Goal: Use online tool/utility: Utilize a website feature to perform a specific function

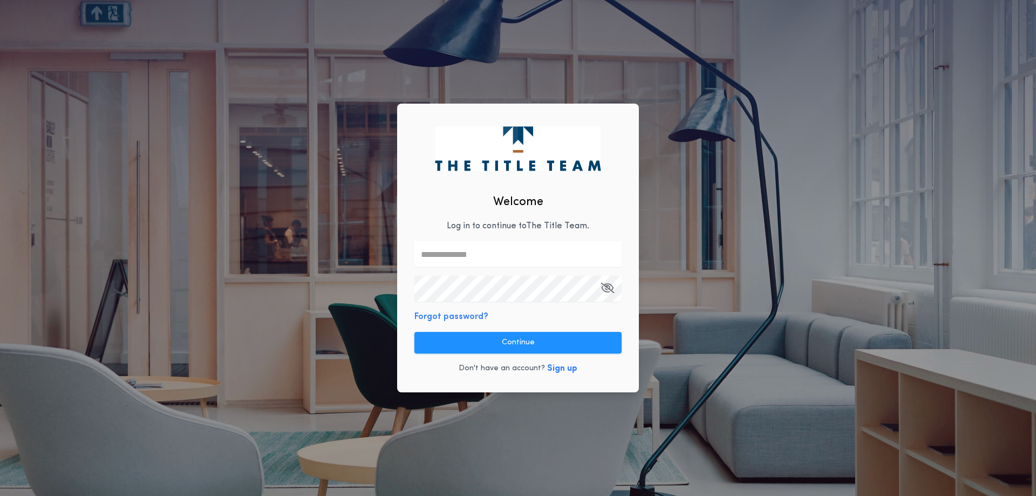
click at [449, 251] on input "text" at bounding box center [517, 254] width 207 height 26
type input "**********"
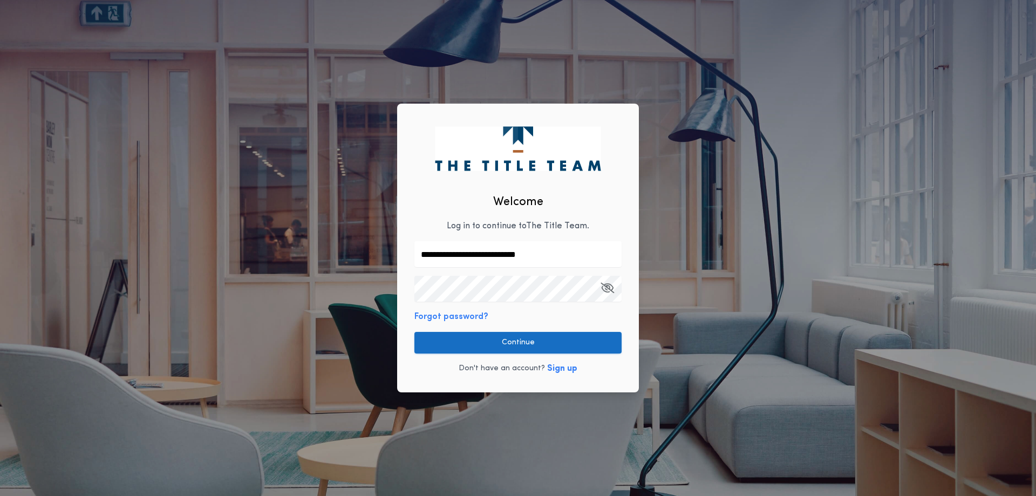
click at [527, 345] on button "Continue" at bounding box center [517, 343] width 207 height 22
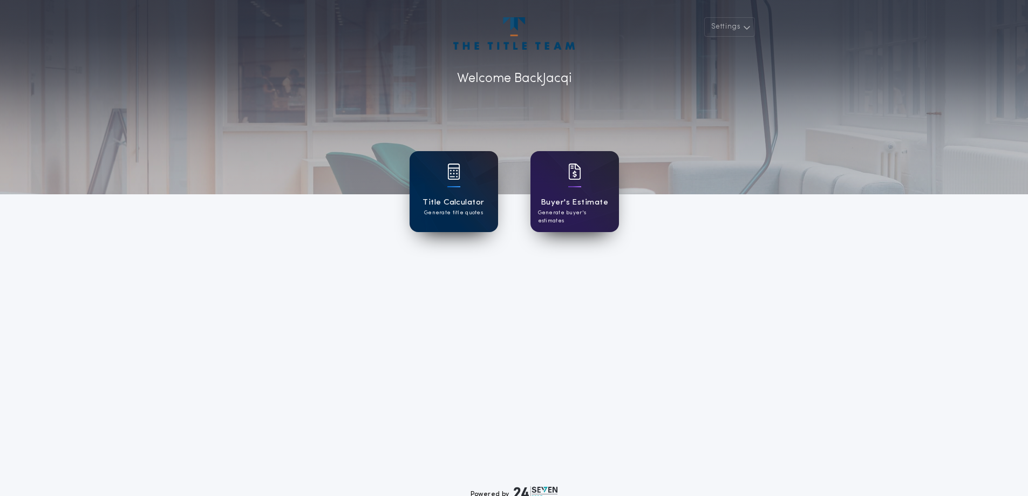
click at [466, 173] on div "Title Calculator Generate title quotes" at bounding box center [454, 191] width 88 height 81
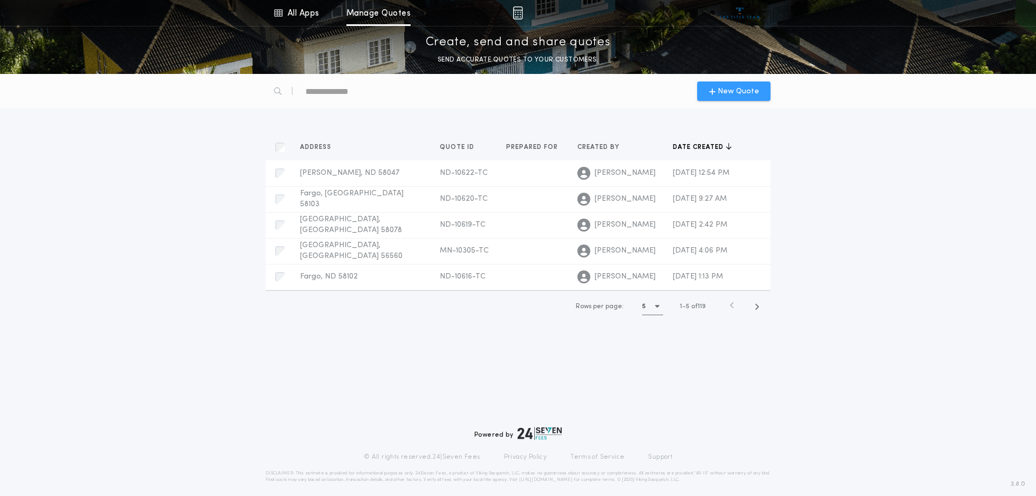
click at [746, 94] on span "New Quote" at bounding box center [739, 91] width 42 height 11
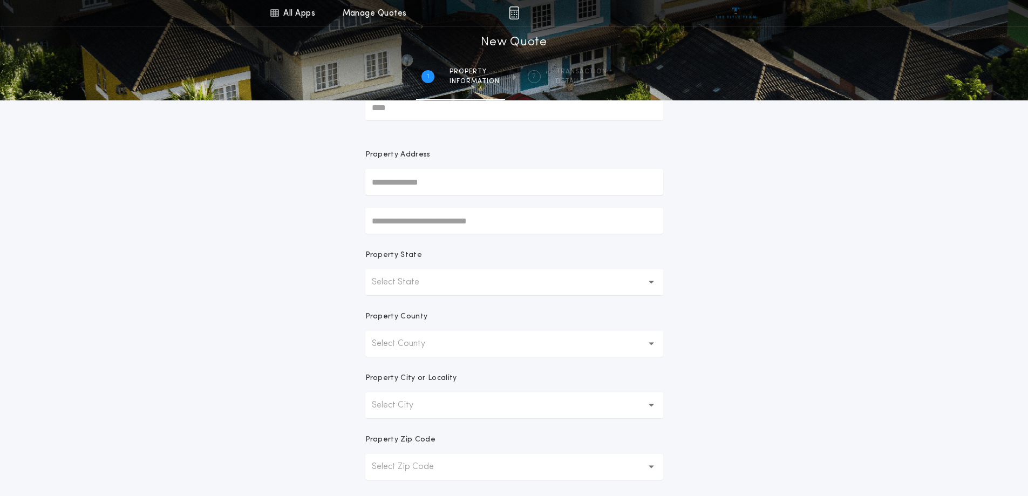
scroll to position [108, 0]
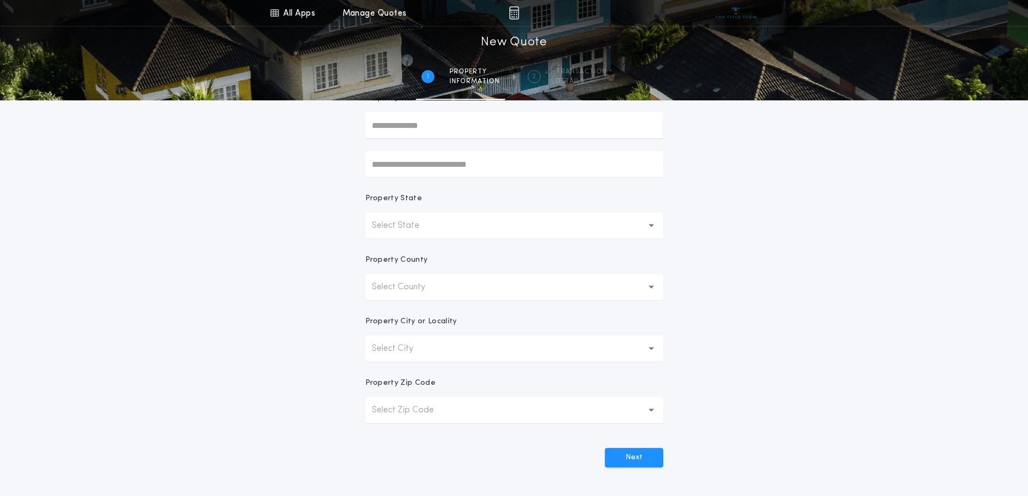
click at [455, 231] on button "Select State" at bounding box center [514, 226] width 298 height 26
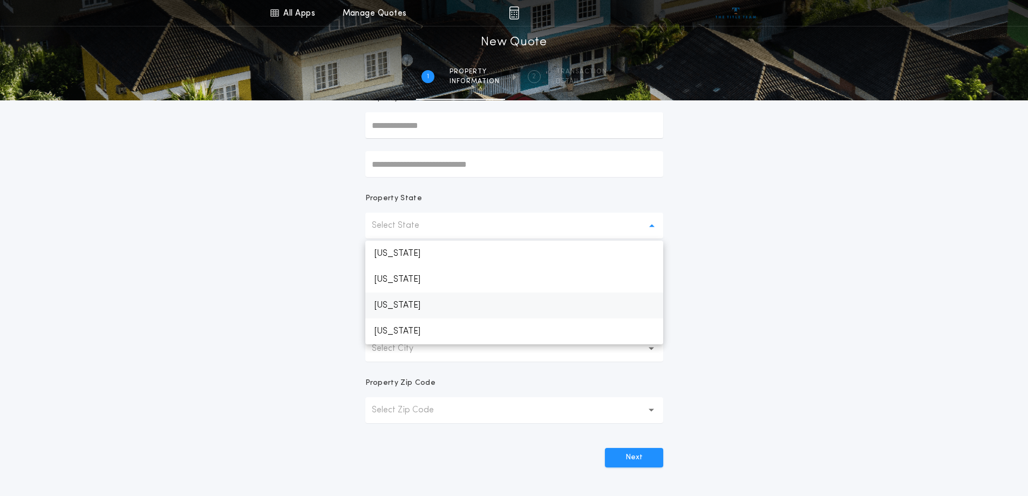
click at [420, 298] on p "[US_STATE]" at bounding box center [514, 305] width 298 height 26
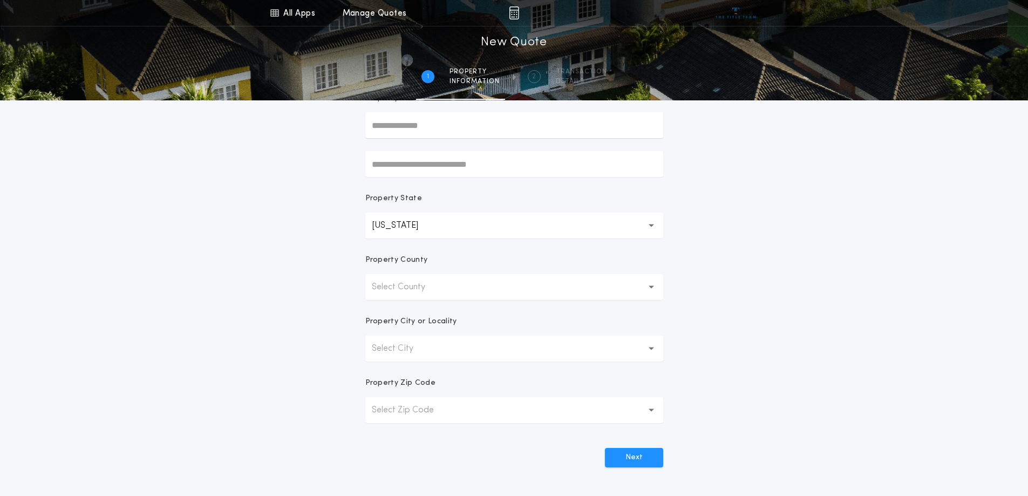
click at [431, 287] on p "Select County" at bounding box center [407, 287] width 71 height 13
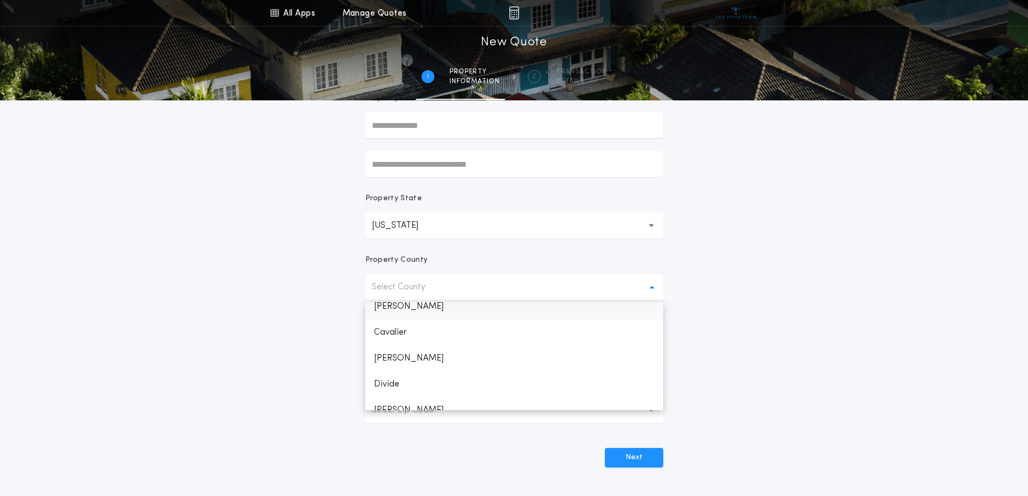
scroll to position [207, 0]
click at [393, 309] on p "[PERSON_NAME]" at bounding box center [514, 315] width 298 height 26
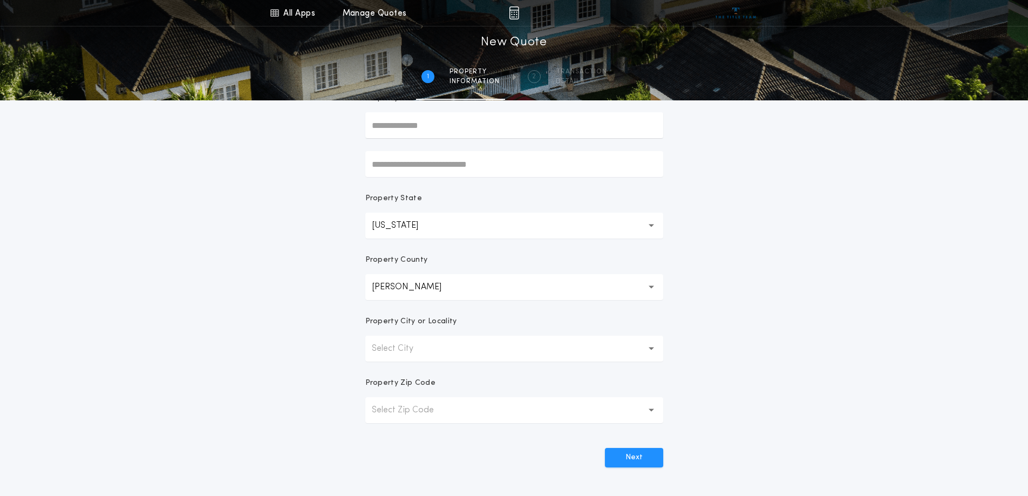
click at [419, 353] on p "Select City" at bounding box center [401, 348] width 59 height 13
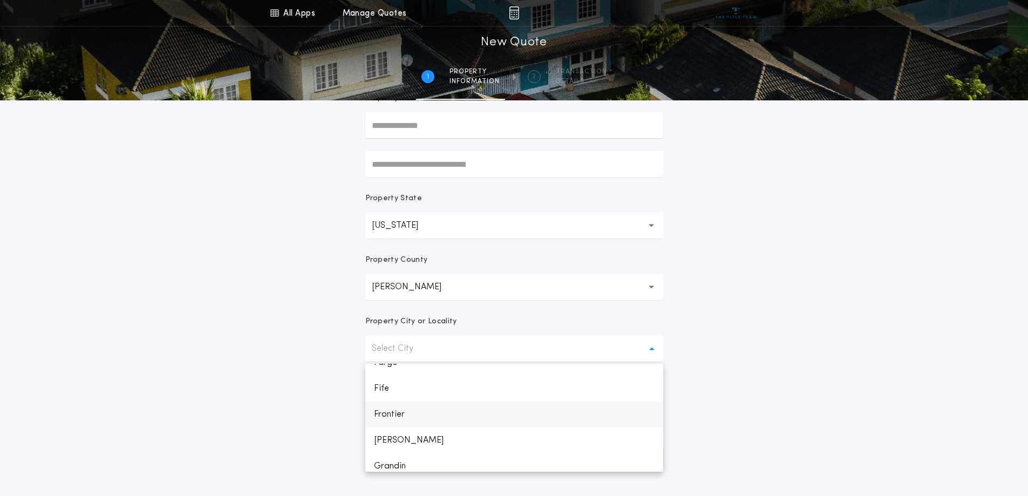
scroll to position [432, 0]
click at [399, 390] on p "Fargo" at bounding box center [514, 385] width 298 height 26
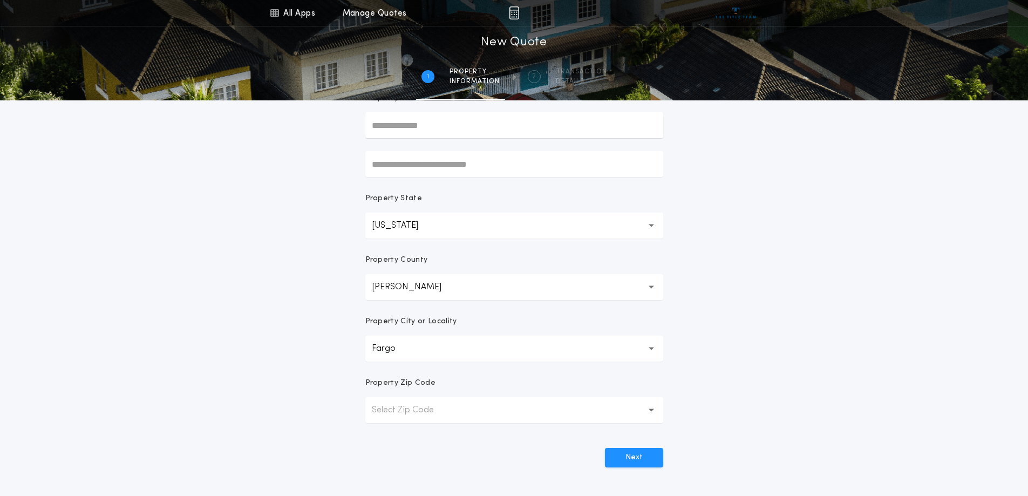
click at [408, 405] on p "Select Zip Code" at bounding box center [411, 410] width 79 height 13
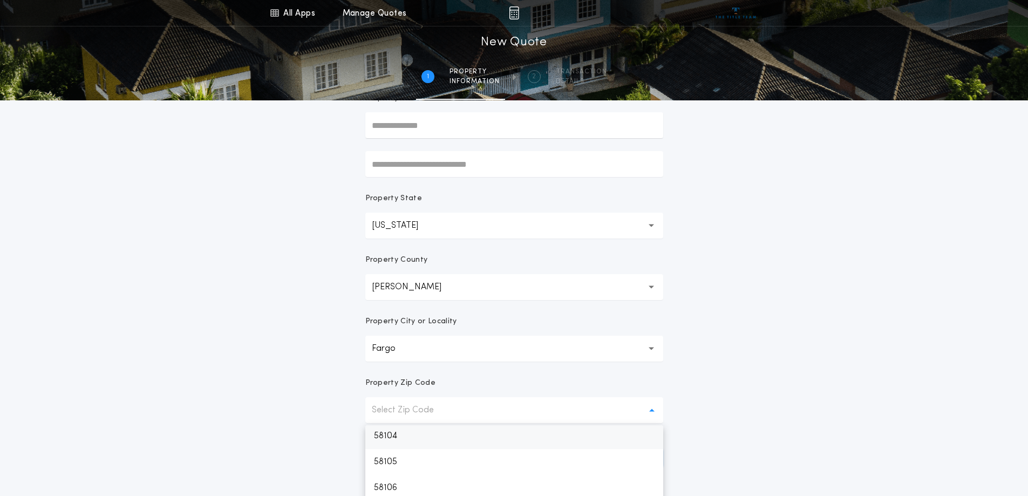
click at [399, 442] on p "58104" at bounding box center [514, 436] width 298 height 26
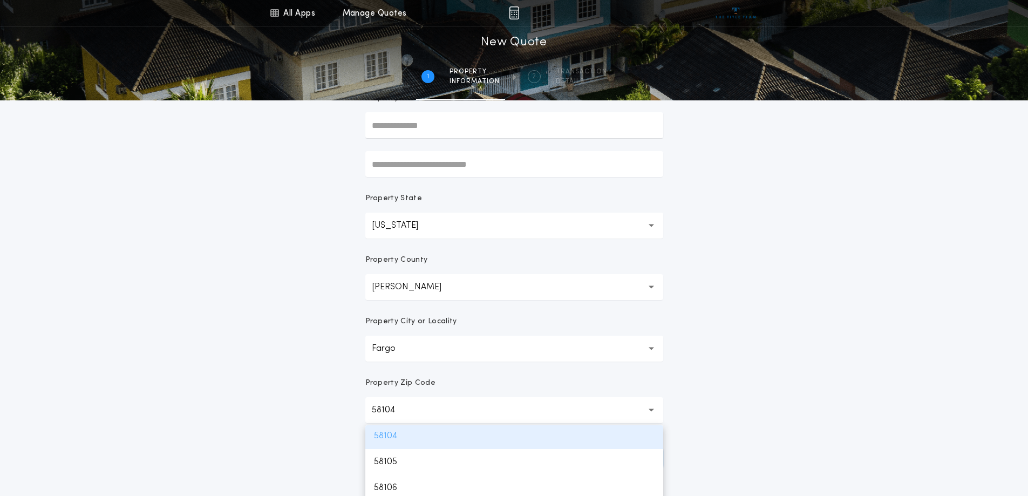
scroll to position [52, 0]
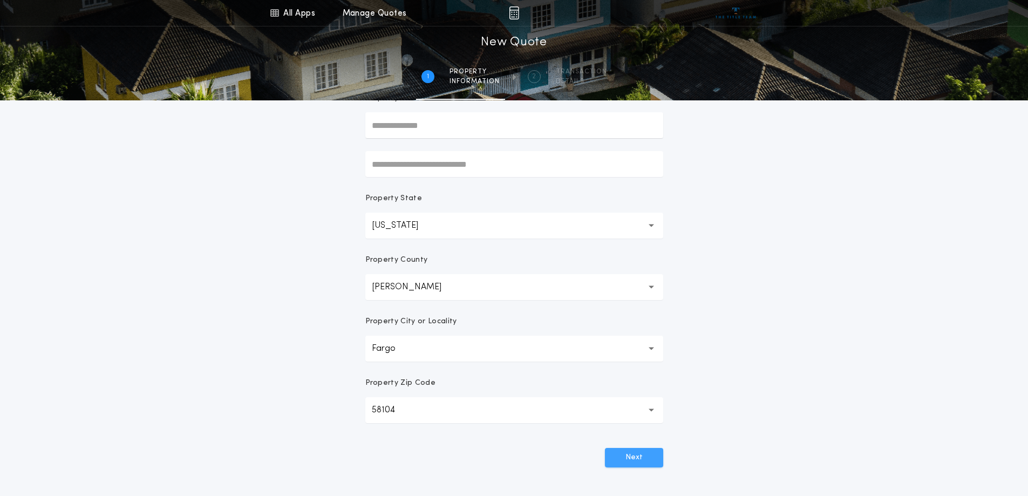
click at [637, 452] on button "Next" at bounding box center [634, 457] width 58 height 19
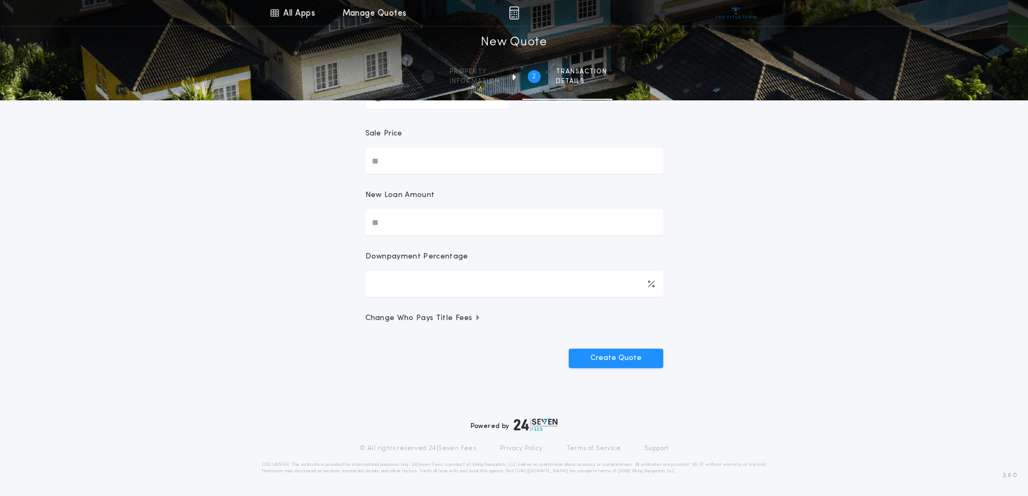
click at [434, 160] on input "Sale Price" at bounding box center [514, 161] width 298 height 26
type input "********"
type input "****"
click at [614, 361] on button "Create Quote" at bounding box center [616, 358] width 94 height 19
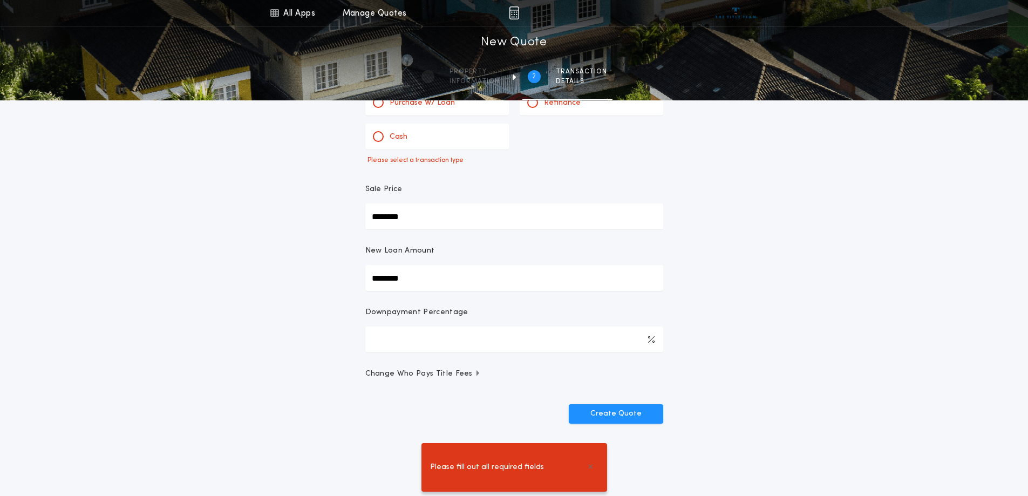
scroll to position [0, 0]
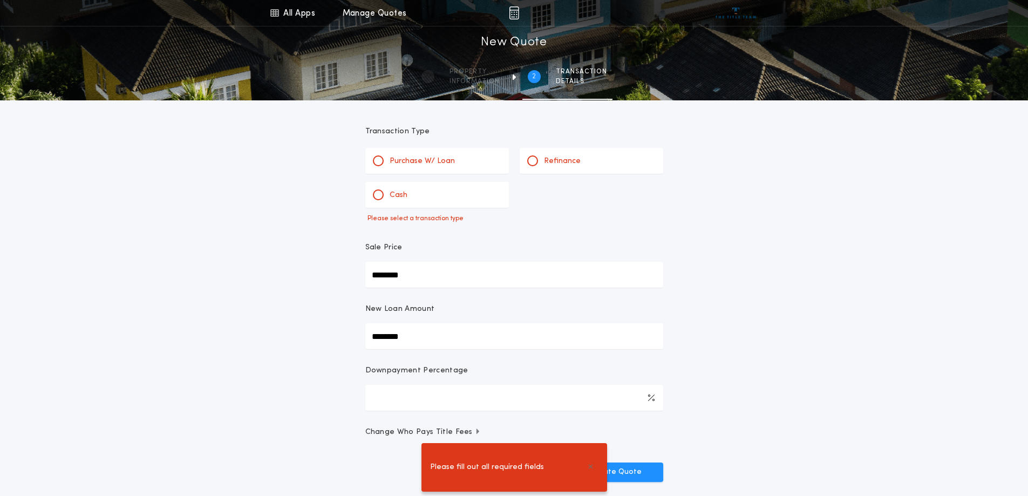
click at [424, 164] on p "Purchase W/ Loan" at bounding box center [422, 161] width 65 height 11
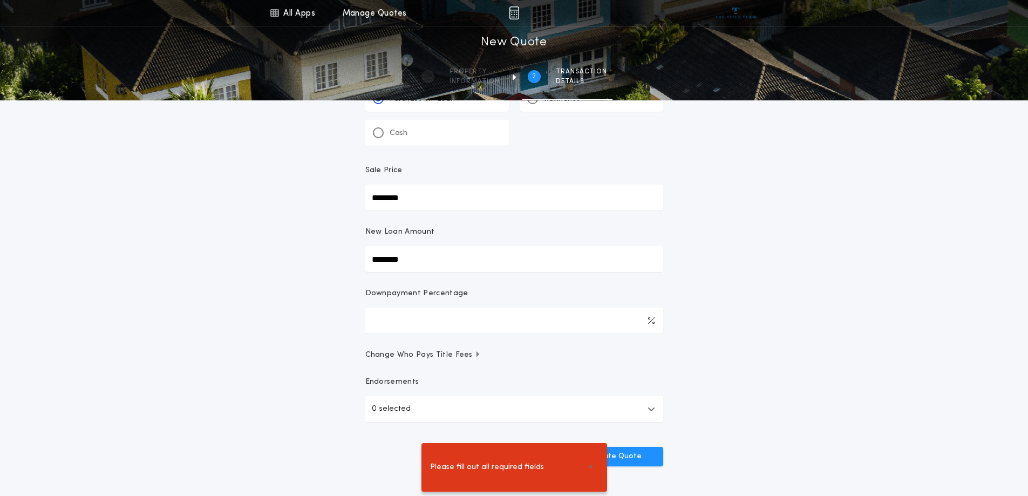
scroll to position [160, 0]
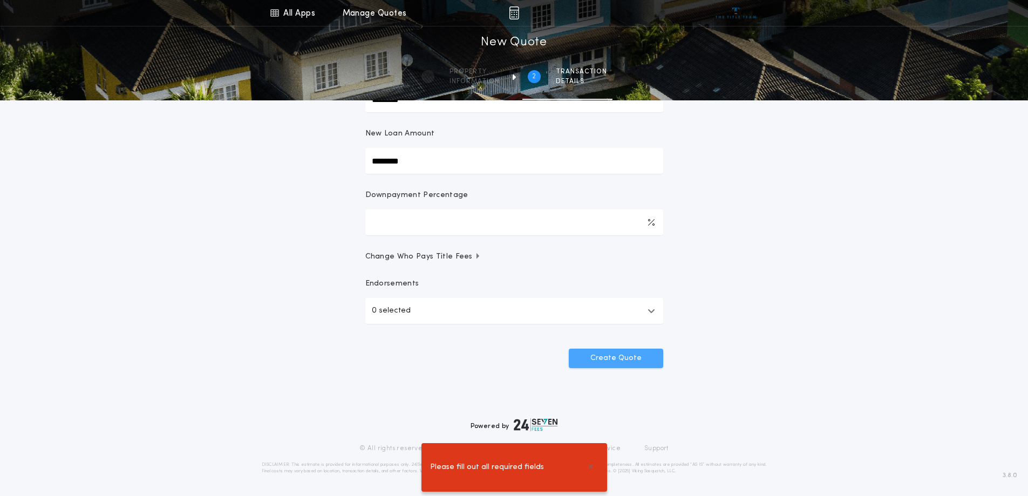
click at [632, 354] on button "Create Quote" at bounding box center [616, 358] width 94 height 19
